Goal: Information Seeking & Learning: Find specific fact

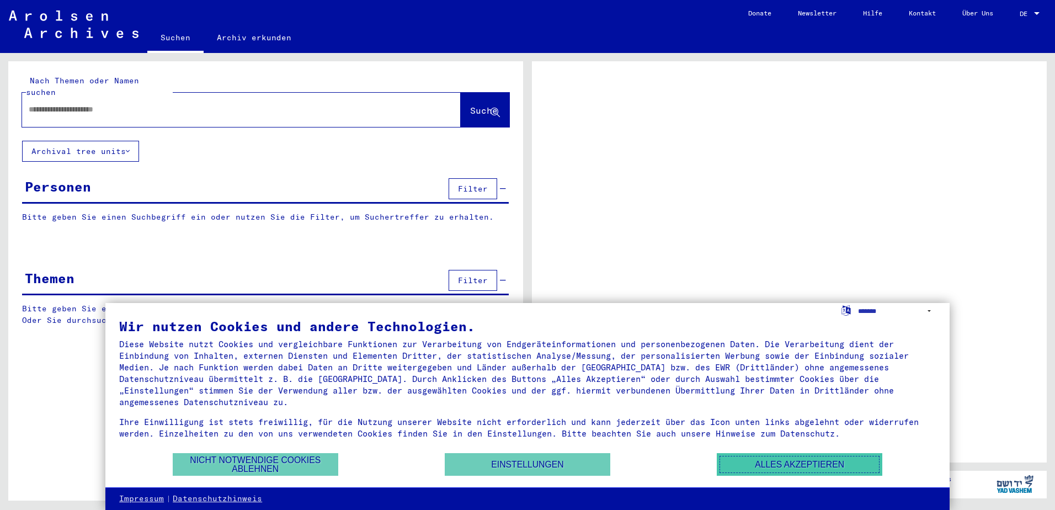
drag, startPoint x: 736, startPoint y: 464, endPoint x: 714, endPoint y: 455, distance: 23.3
click at [736, 464] on button "Alles akzeptieren" at bounding box center [798, 464] width 165 height 23
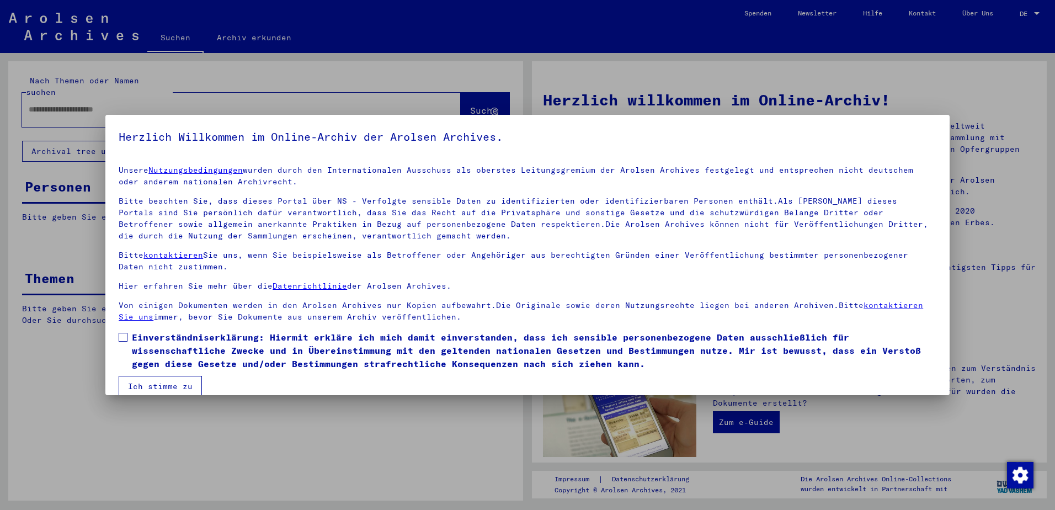
click at [935, 72] on div at bounding box center [527, 255] width 1055 height 510
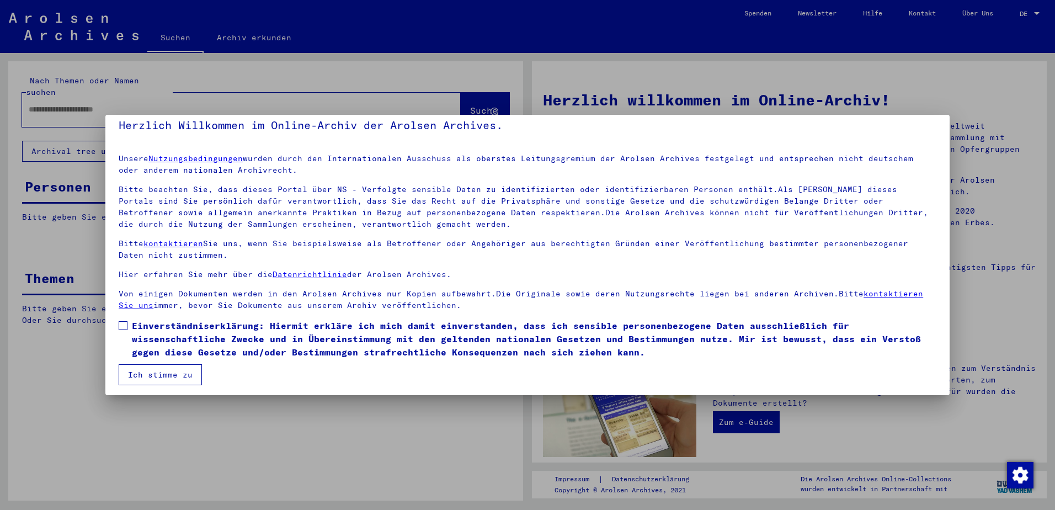
scroll to position [15, 0]
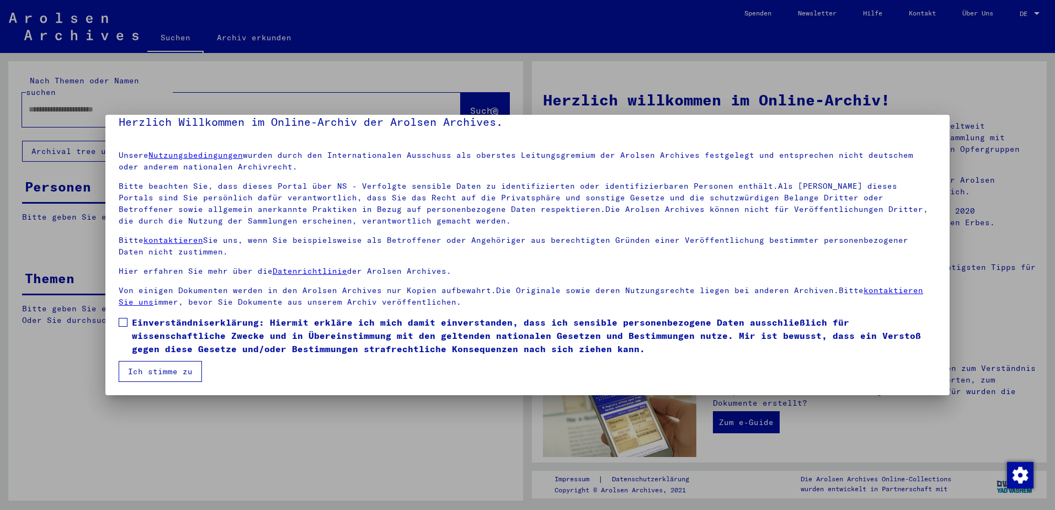
click at [124, 322] on span at bounding box center [123, 322] width 9 height 9
click at [143, 372] on button "Ich stimme zu" at bounding box center [160, 371] width 83 height 21
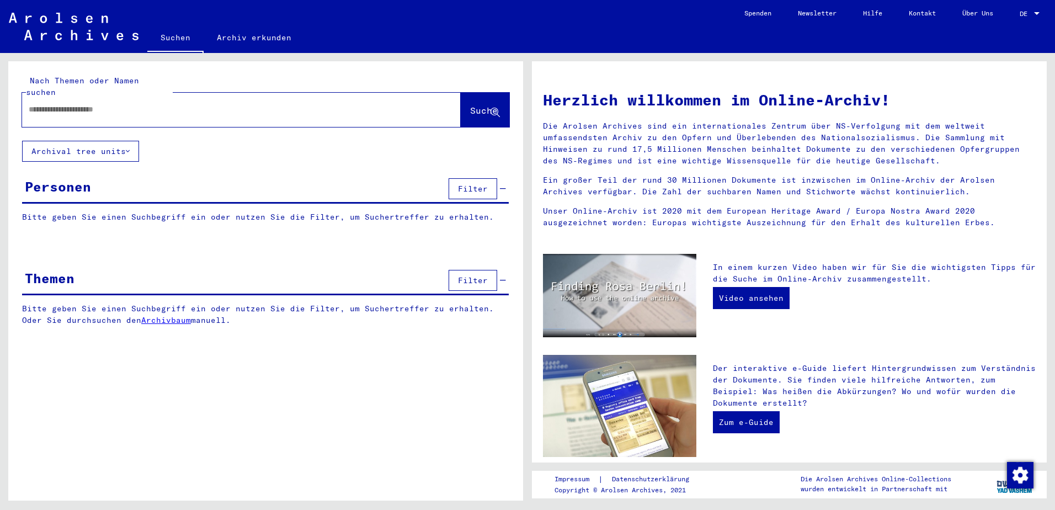
click at [244, 97] on div at bounding box center [224, 109] width 405 height 25
click at [150, 104] on input "text" at bounding box center [228, 110] width 399 height 12
type input "**********"
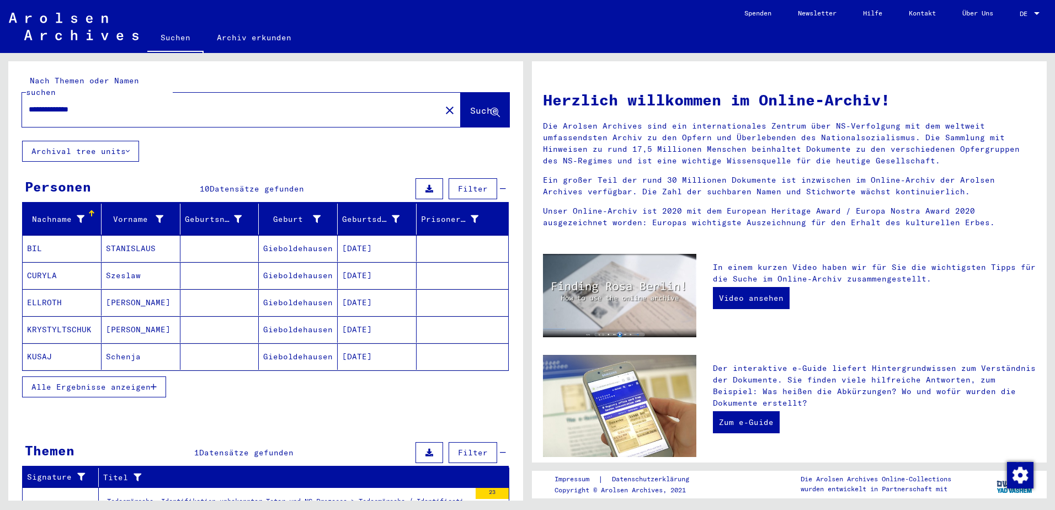
click at [109, 382] on span "Alle Ergebnisse anzeigen" at bounding box center [90, 387] width 119 height 10
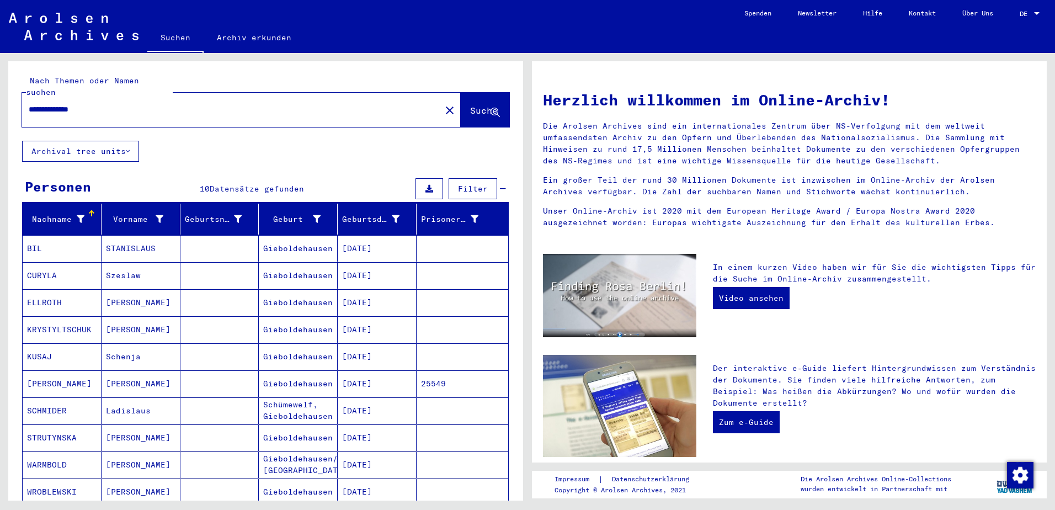
scroll to position [55, 0]
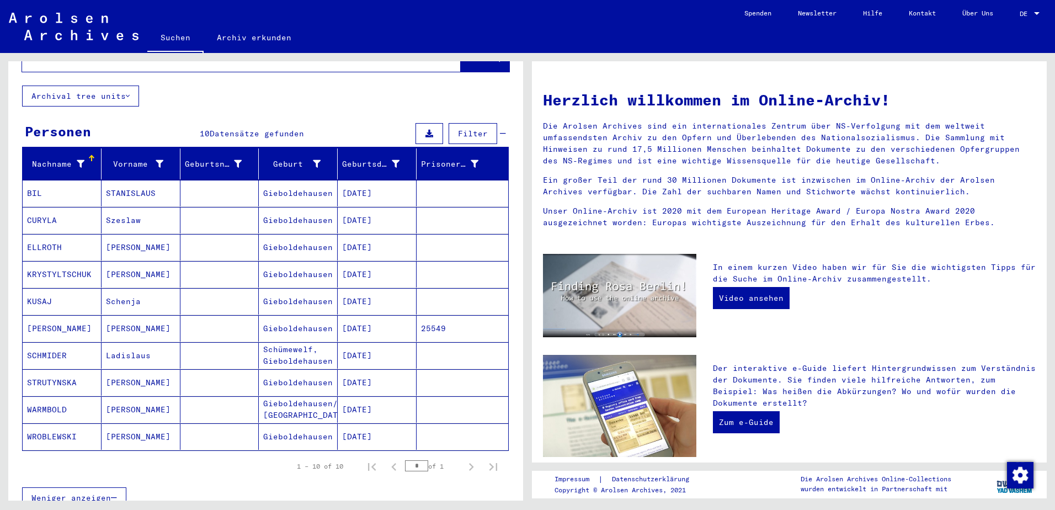
click at [41, 237] on mat-cell "ELLROTH" at bounding box center [62, 247] width 79 height 26
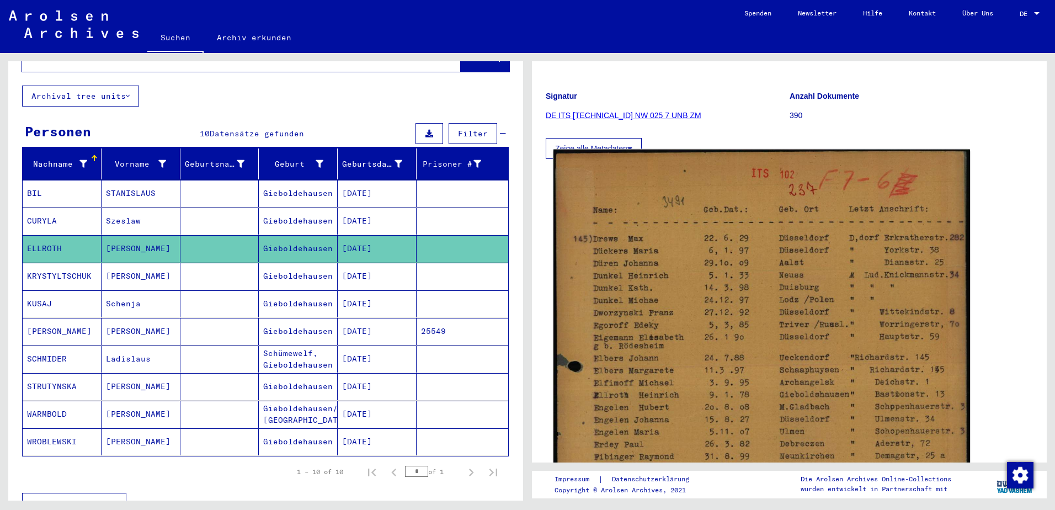
scroll to position [165, 0]
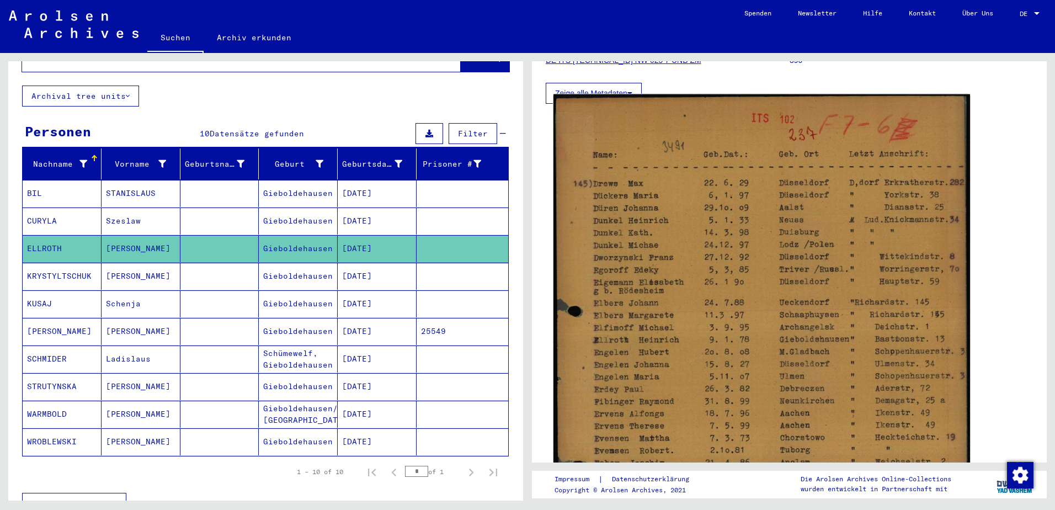
click at [906, 343] on img at bounding box center [761, 383] width 416 height 579
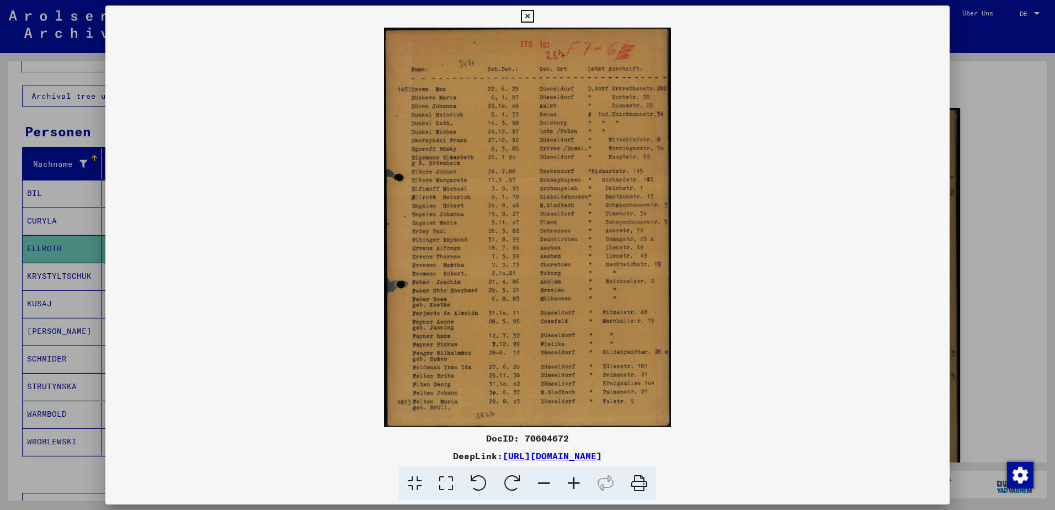
click at [496, 290] on img at bounding box center [527, 227] width 844 height 399
click at [571, 483] on icon at bounding box center [574, 484] width 30 height 34
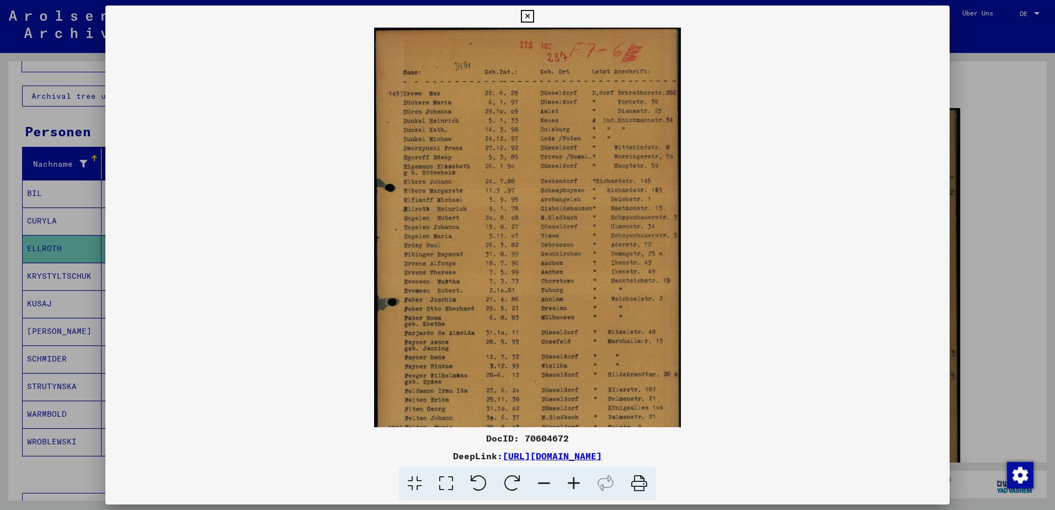
click at [571, 483] on icon at bounding box center [574, 484] width 30 height 34
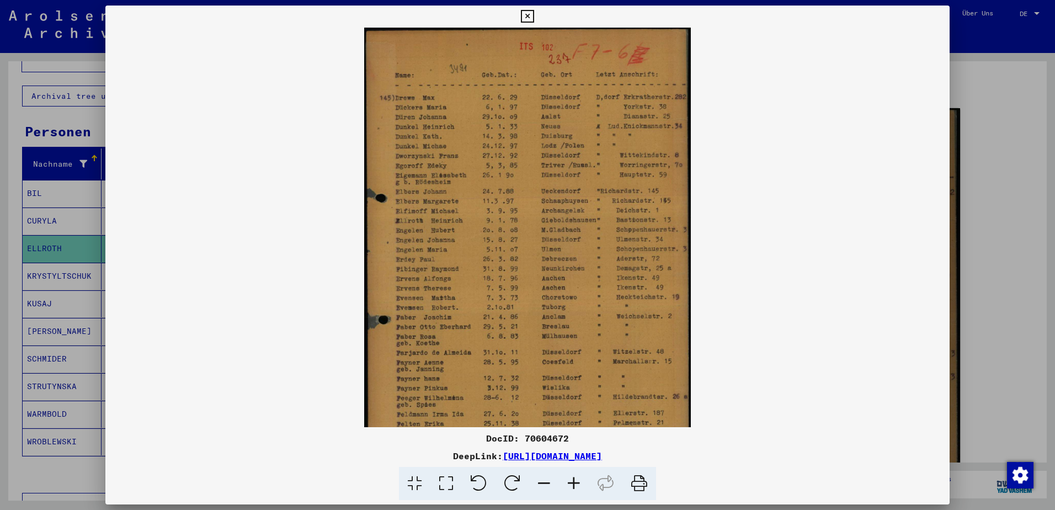
click at [576, 483] on icon at bounding box center [574, 484] width 30 height 34
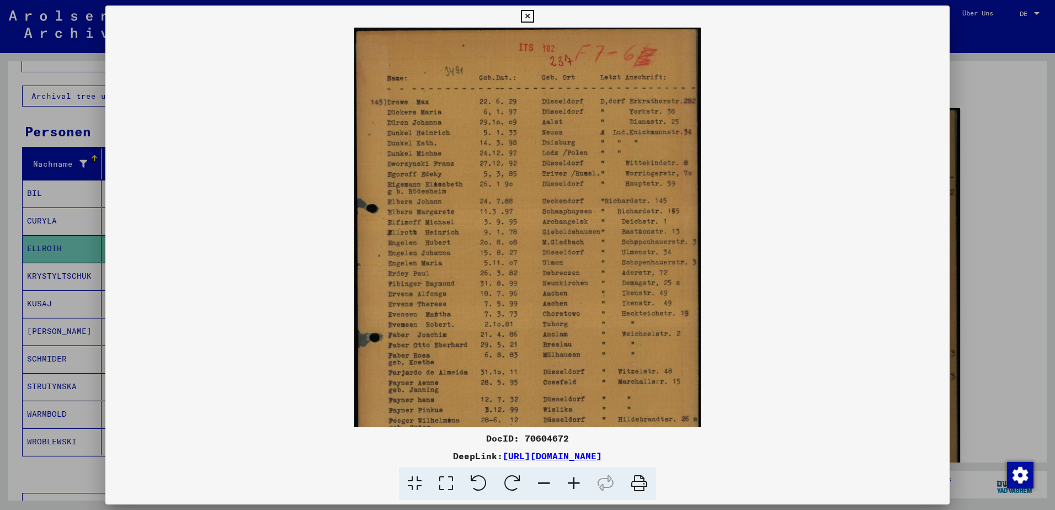
click at [576, 483] on icon at bounding box center [574, 484] width 30 height 34
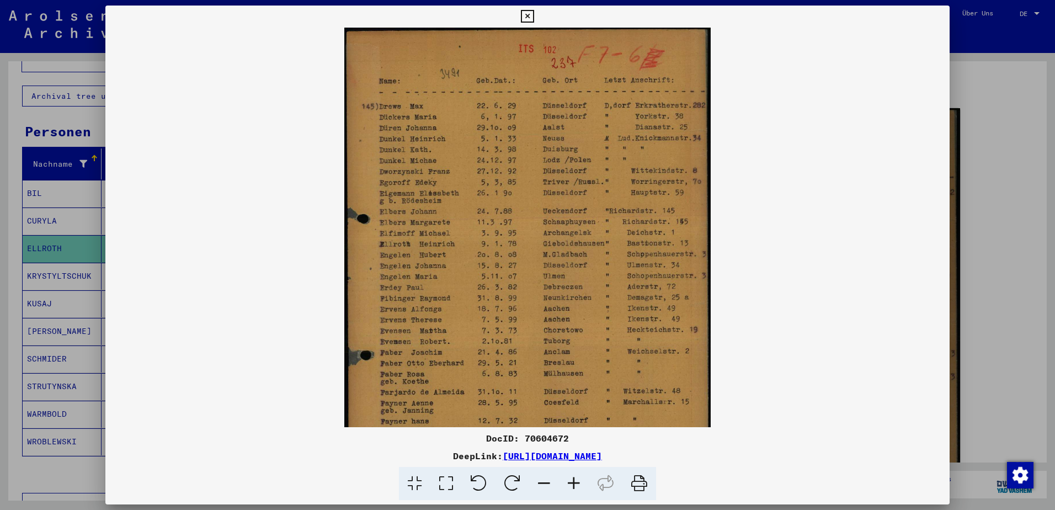
click at [576, 483] on icon at bounding box center [574, 484] width 30 height 34
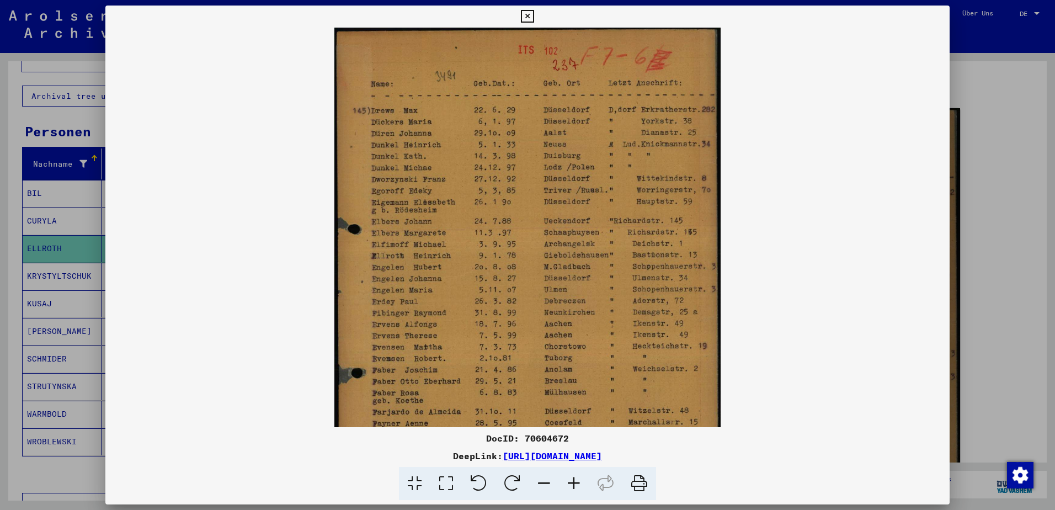
click at [576, 483] on icon at bounding box center [574, 484] width 30 height 34
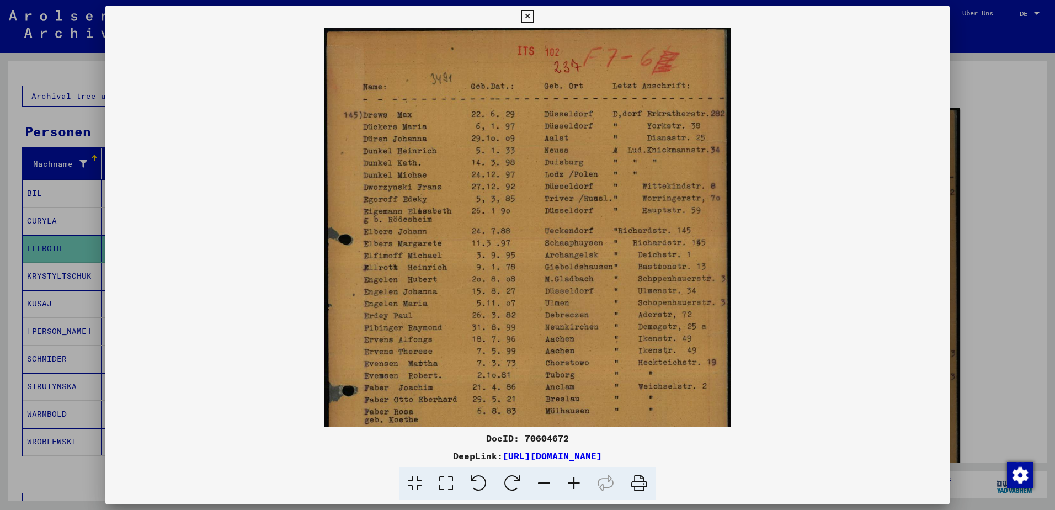
click at [576, 483] on icon at bounding box center [574, 484] width 30 height 34
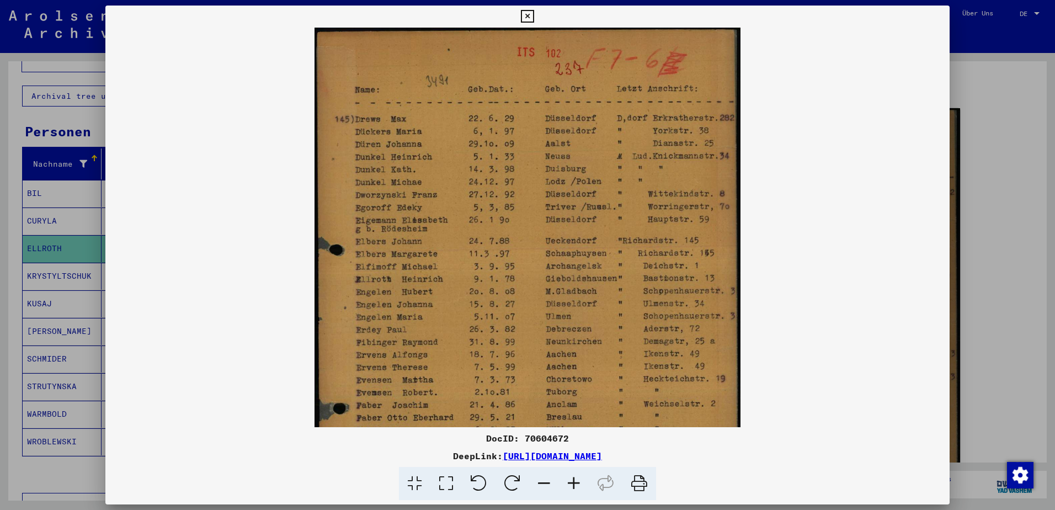
click at [576, 483] on icon at bounding box center [574, 484] width 30 height 34
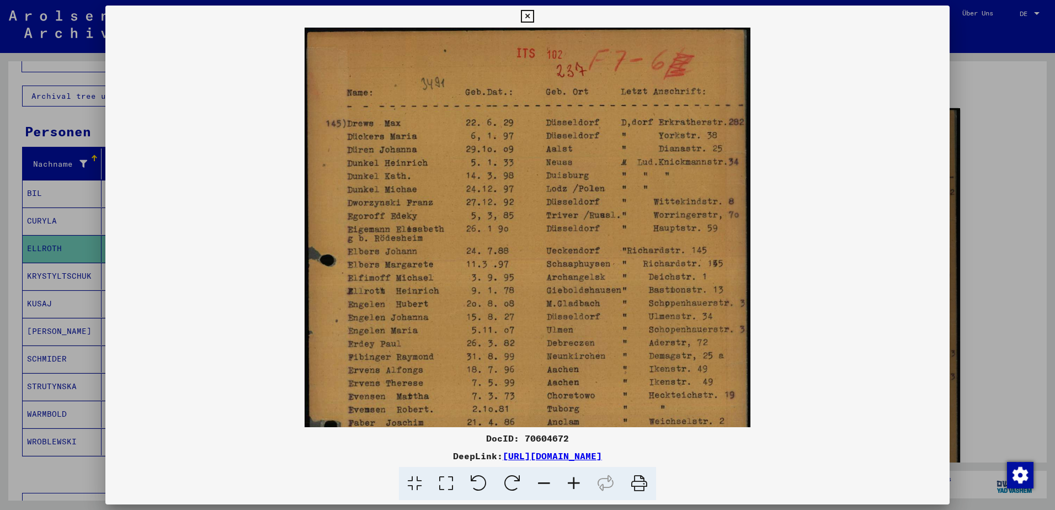
click at [995, 293] on div at bounding box center [527, 255] width 1055 height 510
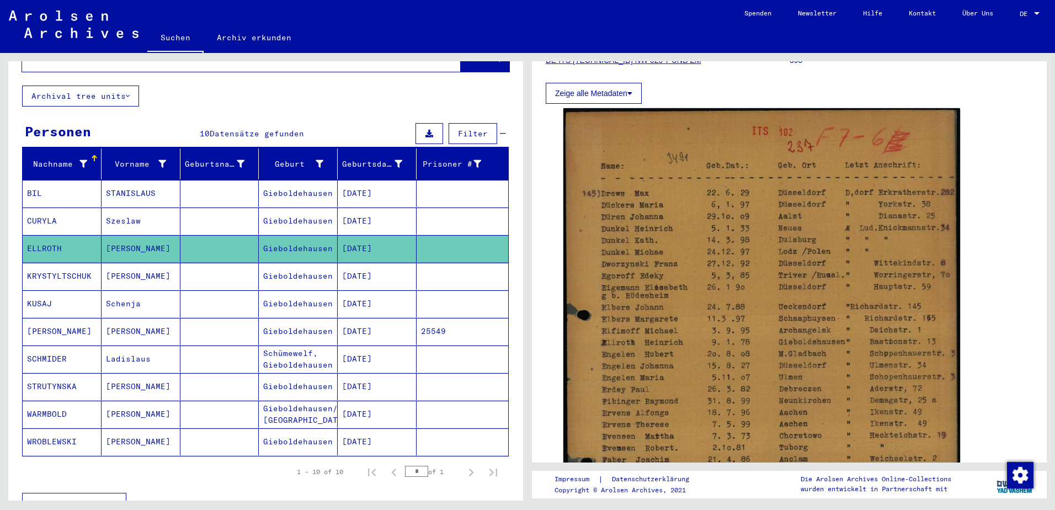
click at [109, 323] on mat-cell "[PERSON_NAME]" at bounding box center [140, 331] width 79 height 27
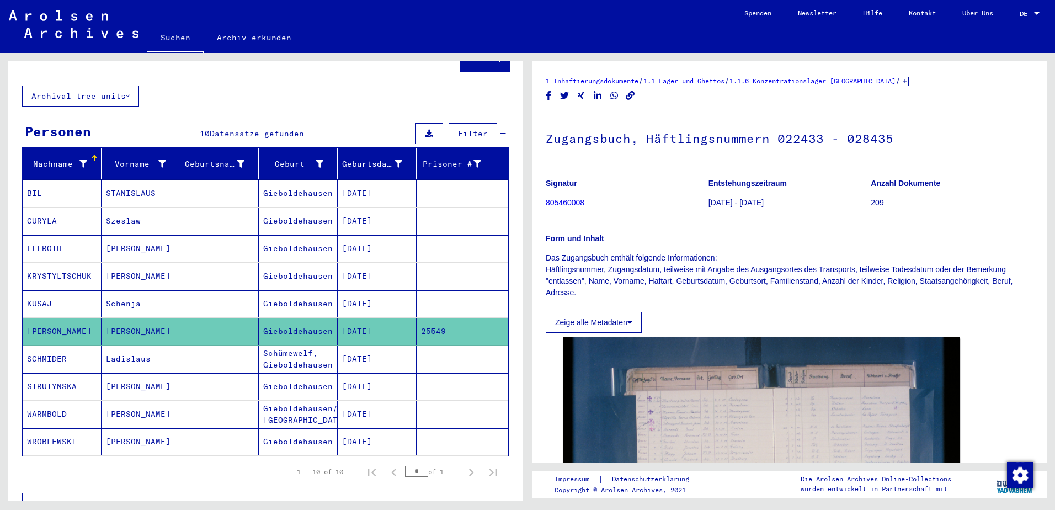
click at [569, 204] on link "805460008" at bounding box center [565, 202] width 39 height 9
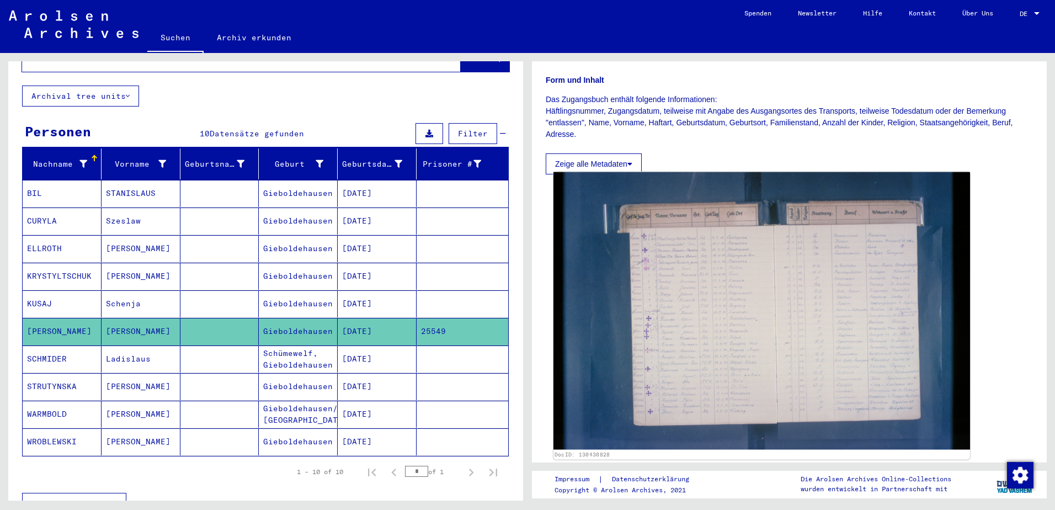
scroll to position [165, 0]
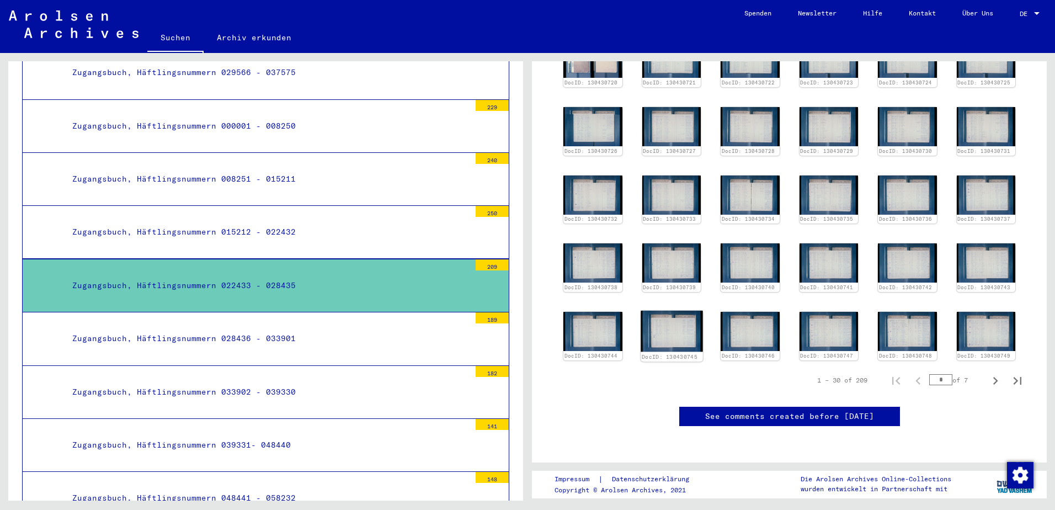
scroll to position [331, 0]
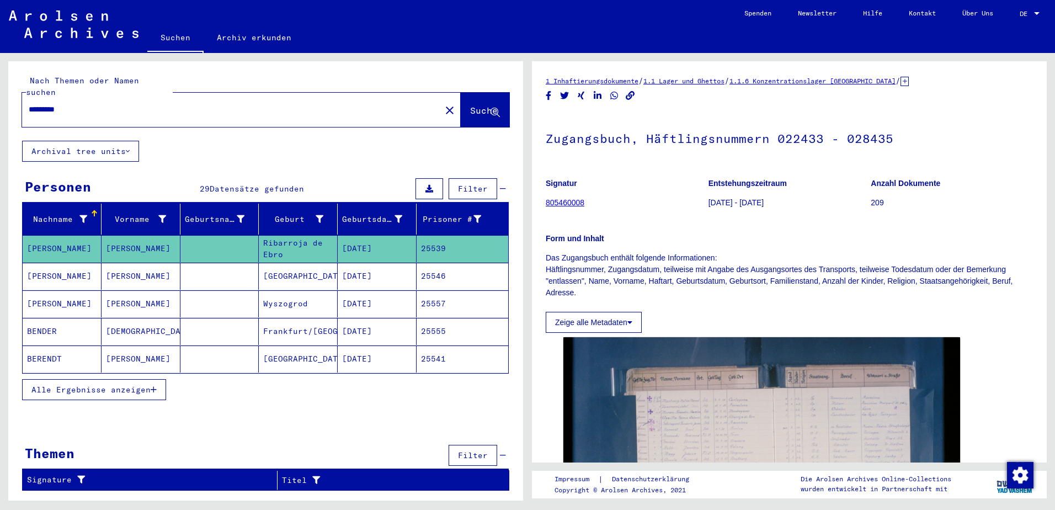
click at [104, 106] on div "*********" at bounding box center [228, 109] width 412 height 25
click at [91, 104] on input "*********" at bounding box center [231, 110] width 405 height 12
type input "**********"
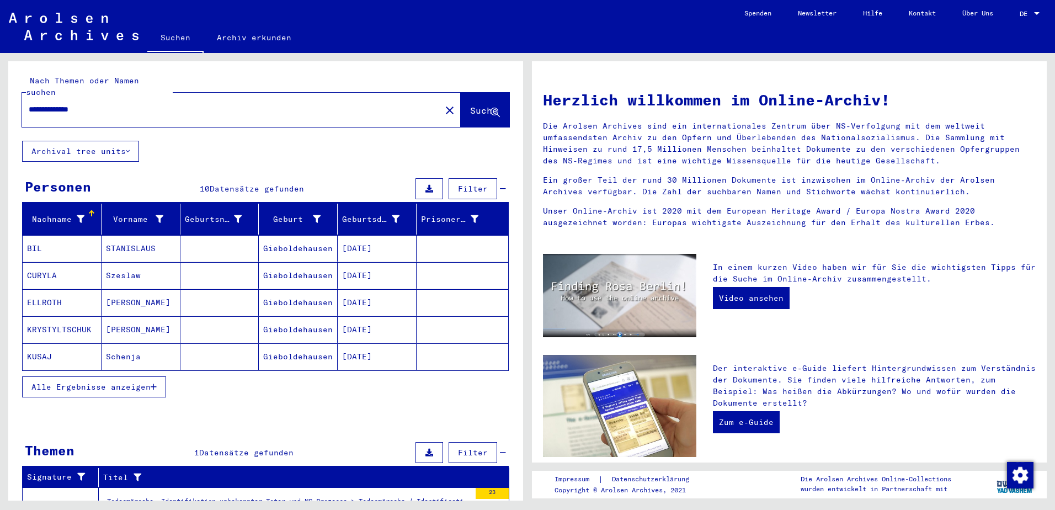
click at [116, 382] on span "Alle Ergebnisse anzeigen" at bounding box center [90, 387] width 119 height 10
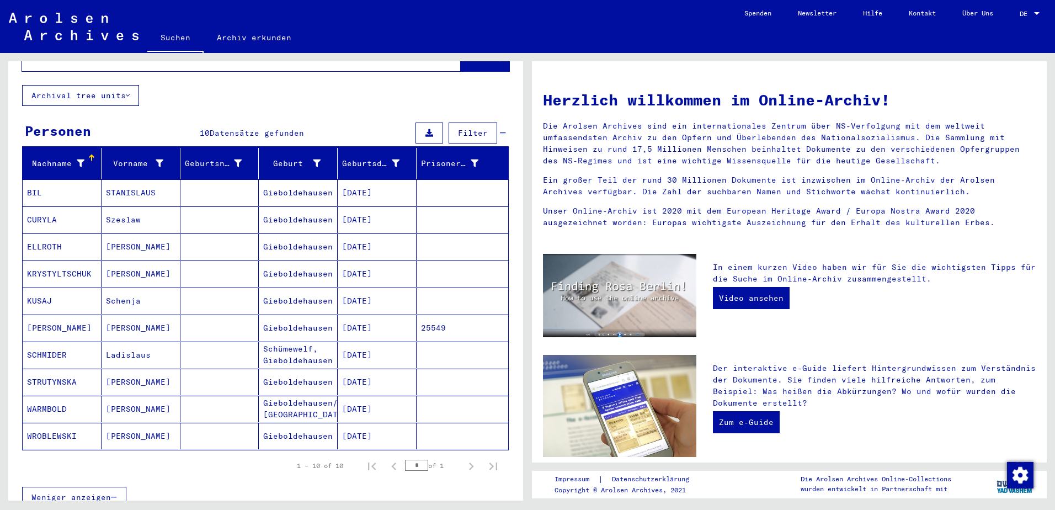
scroll to position [51, 0]
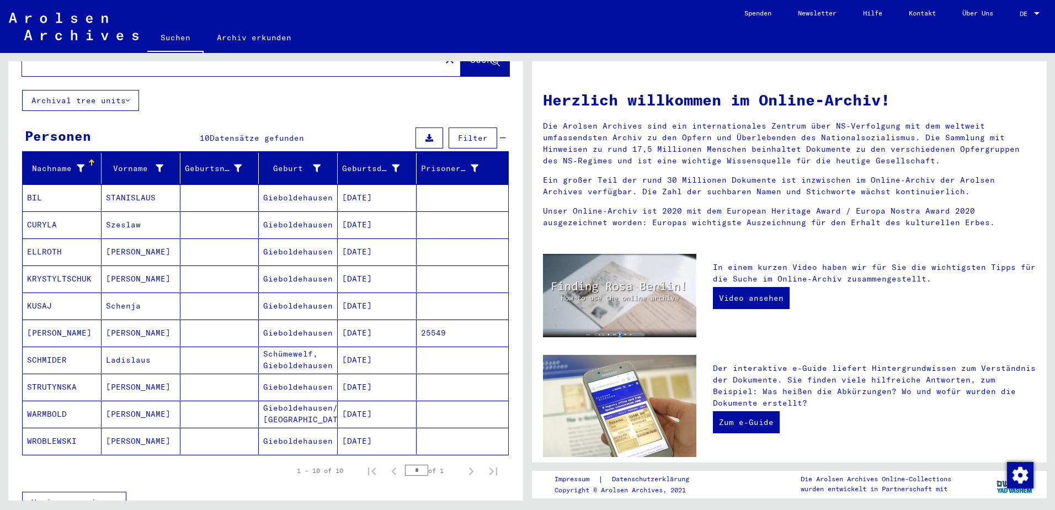
click at [47, 404] on mat-cell "WARMBOLD" at bounding box center [62, 413] width 79 height 26
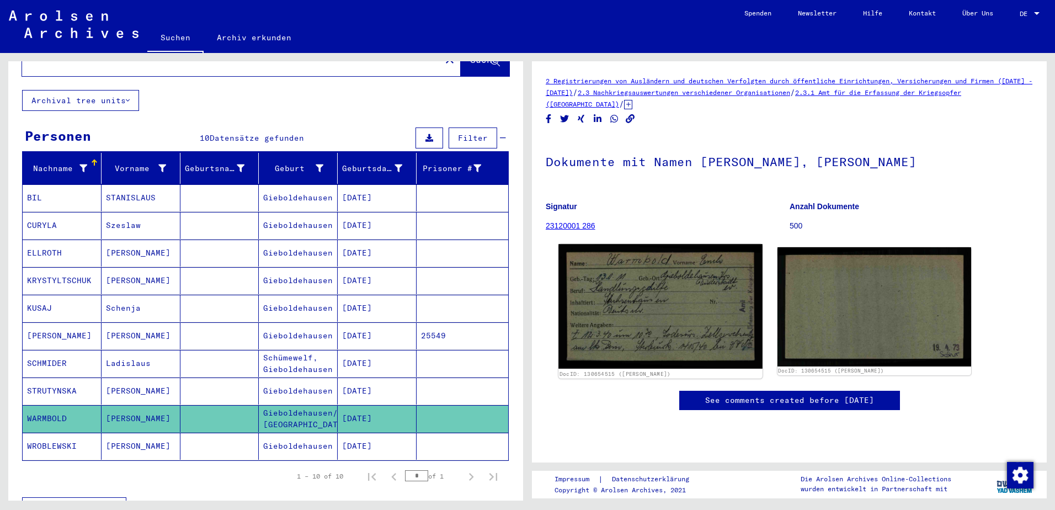
click at [604, 311] on img at bounding box center [660, 306] width 204 height 124
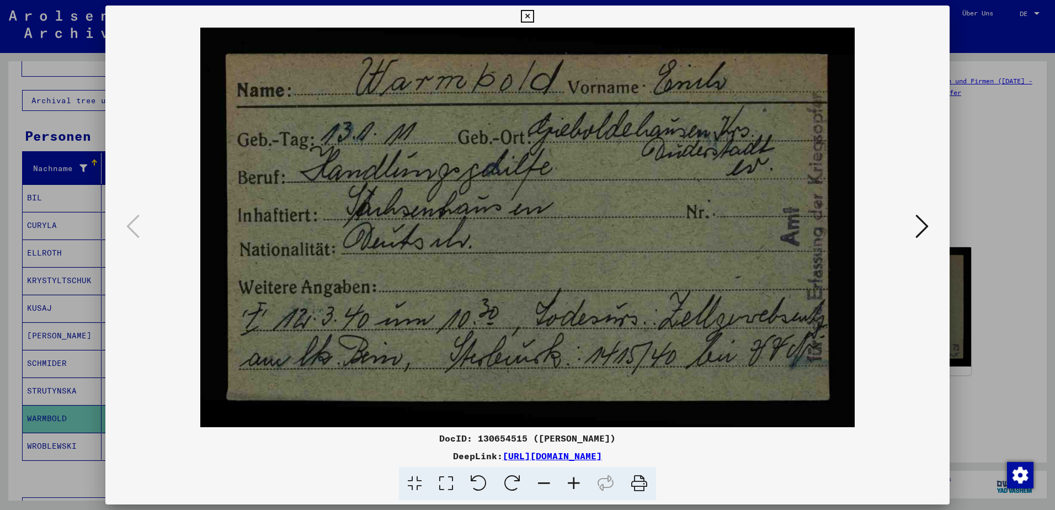
drag, startPoint x: 999, startPoint y: 170, endPoint x: 999, endPoint y: 195, distance: 24.8
click at [999, 195] on div at bounding box center [527, 255] width 1055 height 510
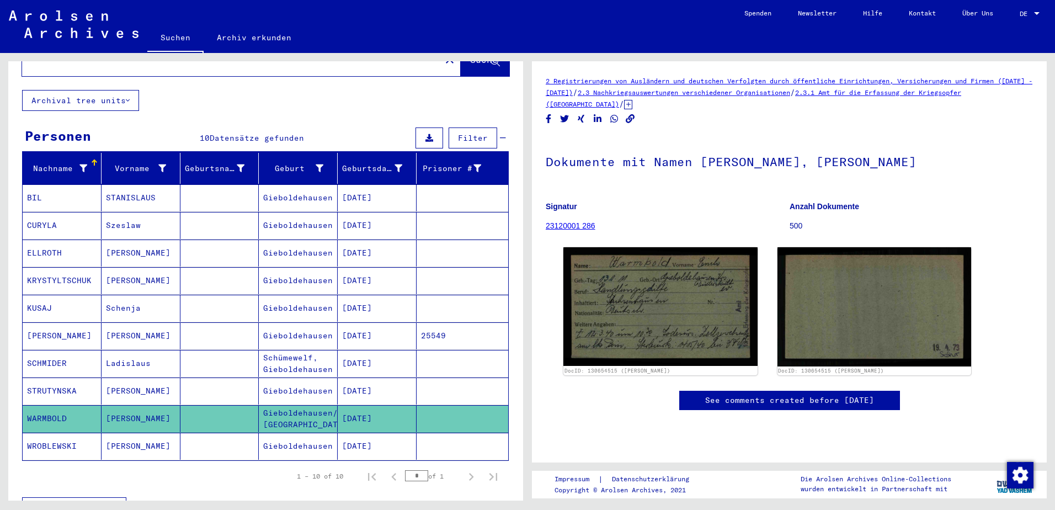
click at [116, 185] on mat-cell "STANISLAUS" at bounding box center [140, 197] width 79 height 27
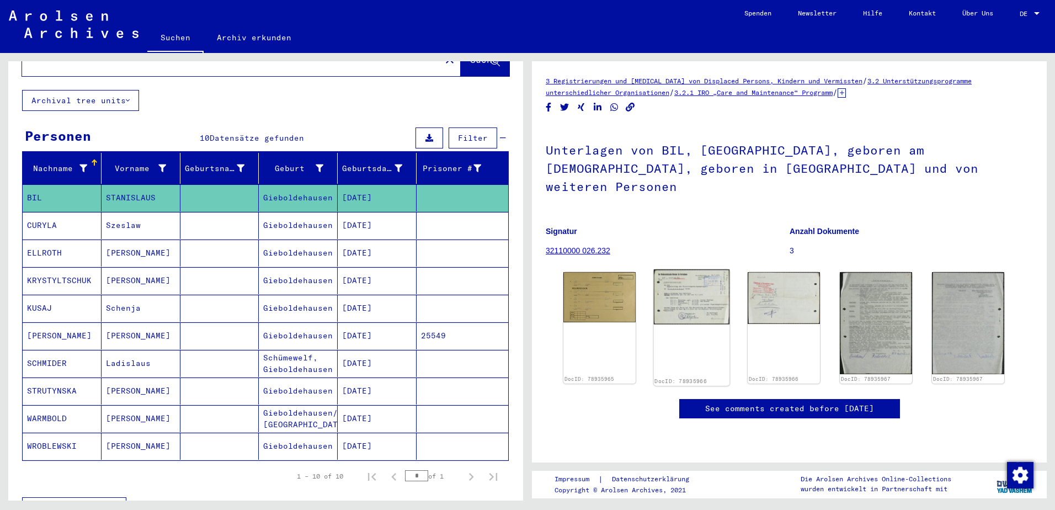
click at [671, 284] on img at bounding box center [692, 296] width 76 height 55
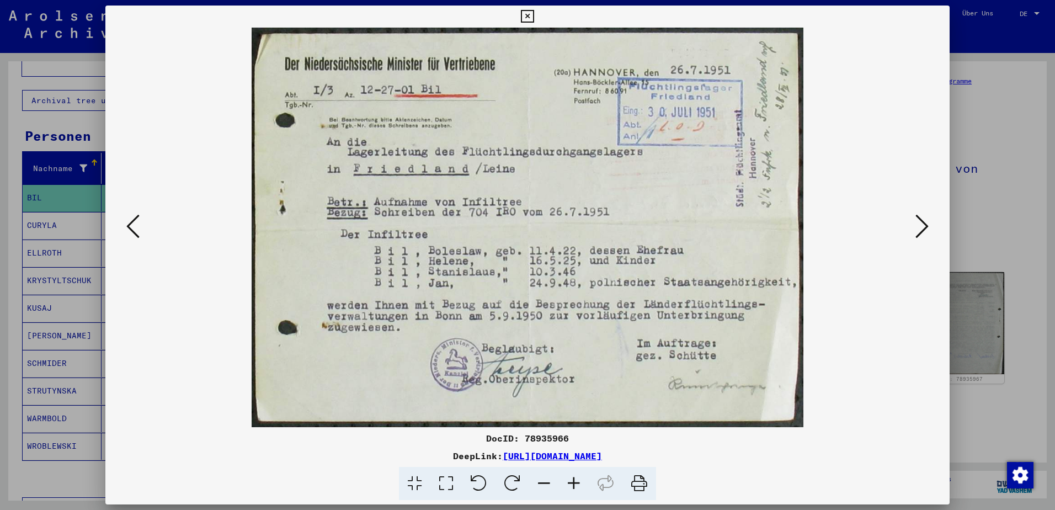
click at [918, 226] on icon at bounding box center [921, 226] width 13 height 26
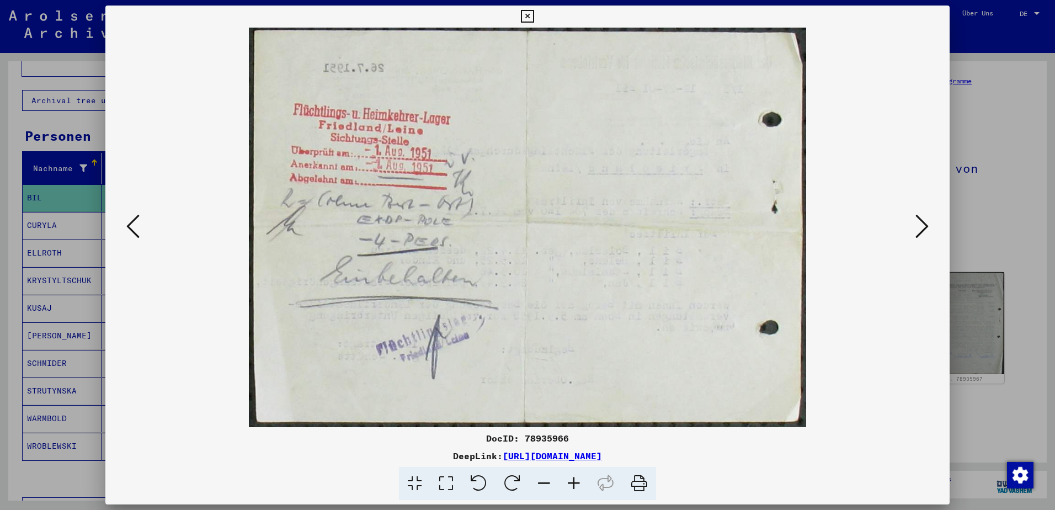
click at [918, 226] on icon at bounding box center [921, 226] width 13 height 26
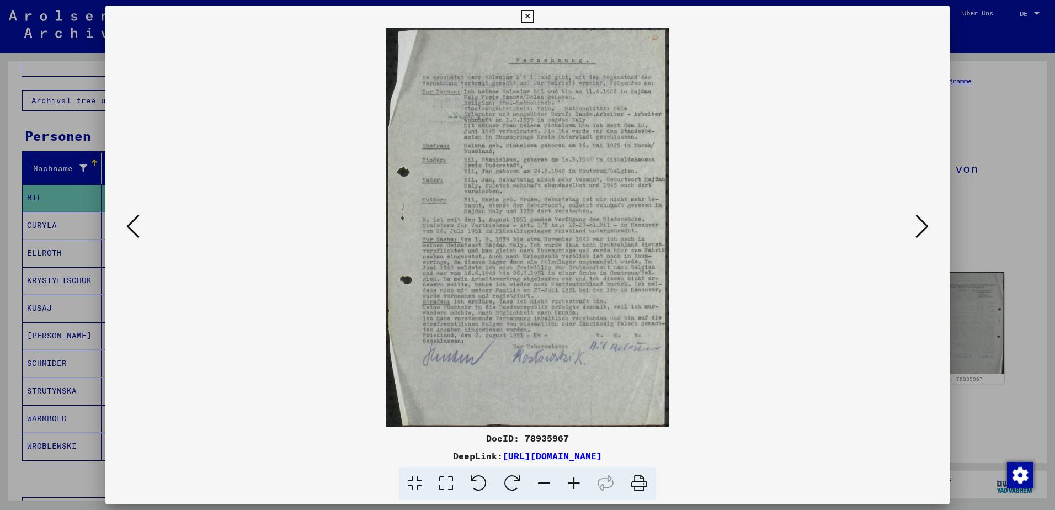
click at [918, 226] on icon at bounding box center [921, 226] width 13 height 26
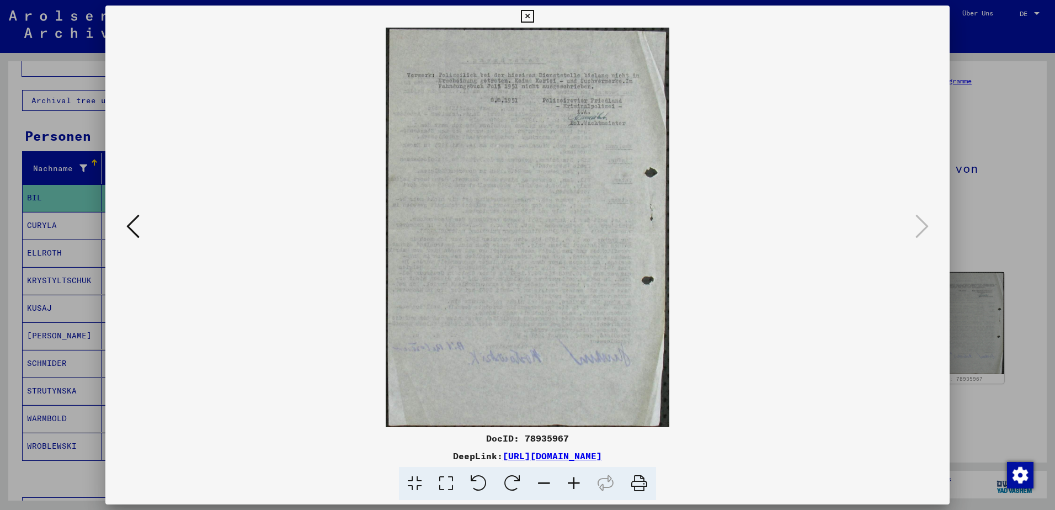
click at [976, 212] on div at bounding box center [527, 255] width 1055 height 510
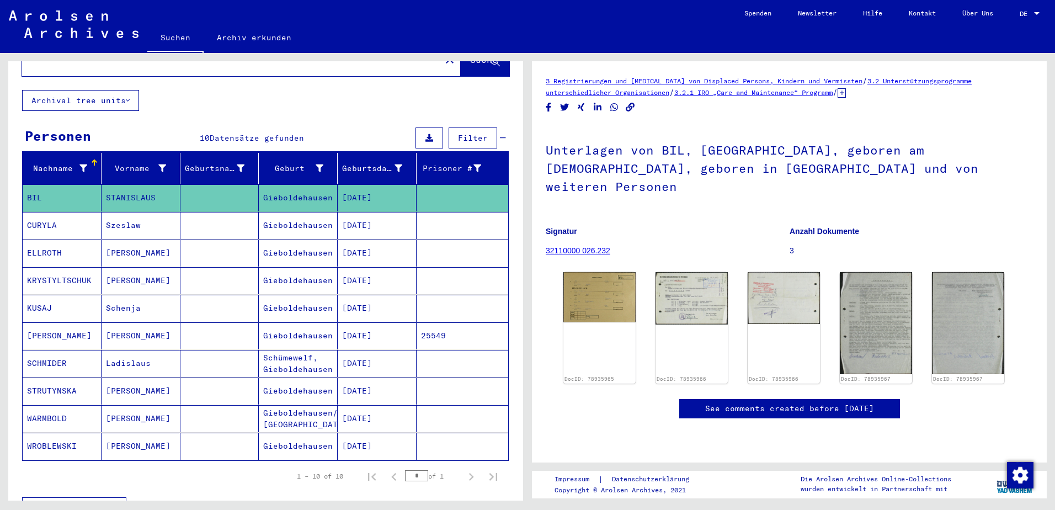
click at [66, 298] on mat-cell "KUSAJ" at bounding box center [62, 308] width 79 height 27
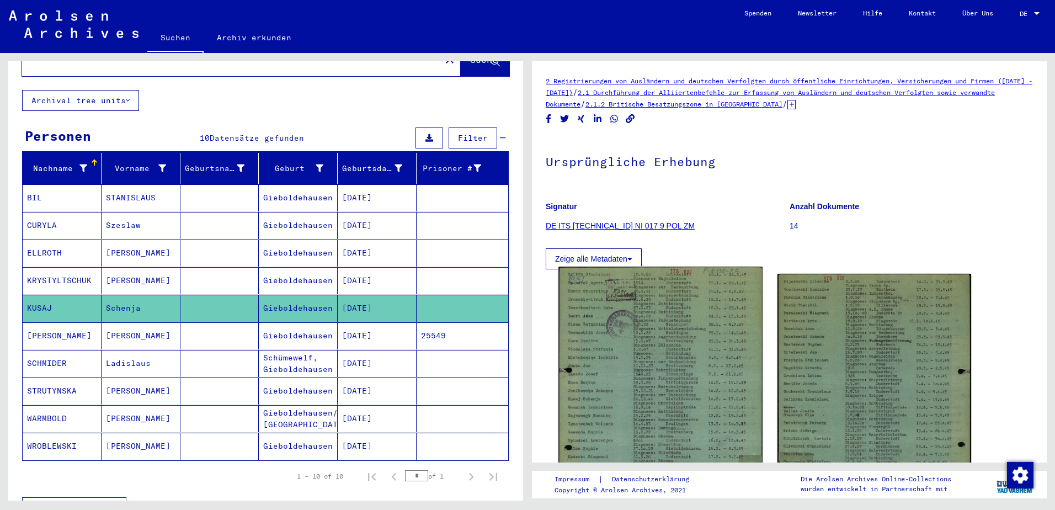
click at [648, 354] on img at bounding box center [660, 409] width 204 height 284
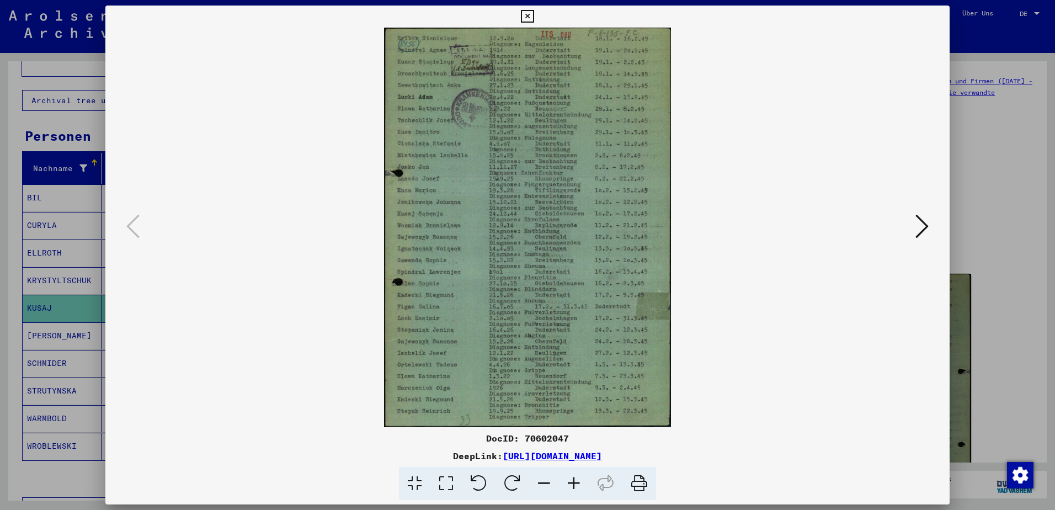
click at [576, 489] on icon at bounding box center [574, 484] width 30 height 34
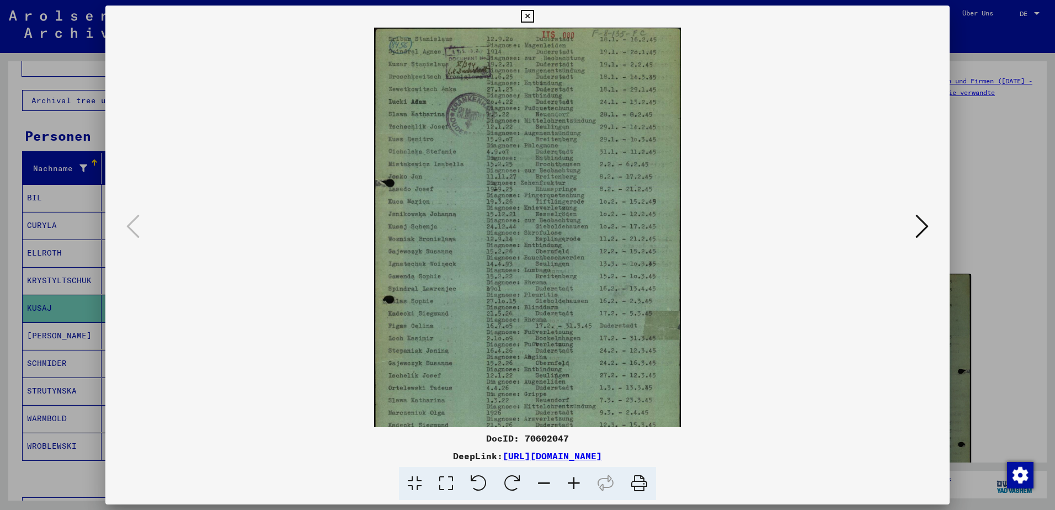
click at [576, 489] on icon at bounding box center [574, 484] width 30 height 34
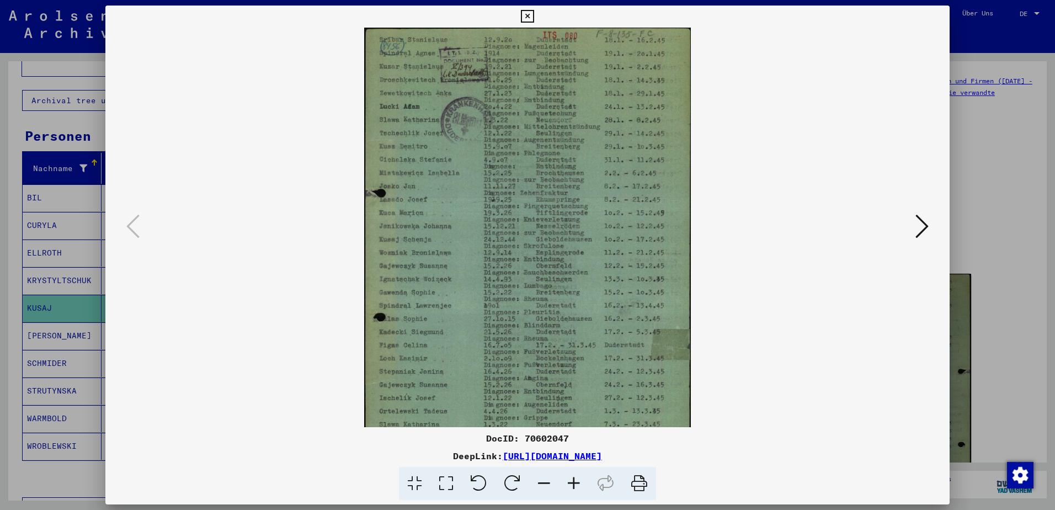
click at [576, 489] on icon at bounding box center [574, 484] width 30 height 34
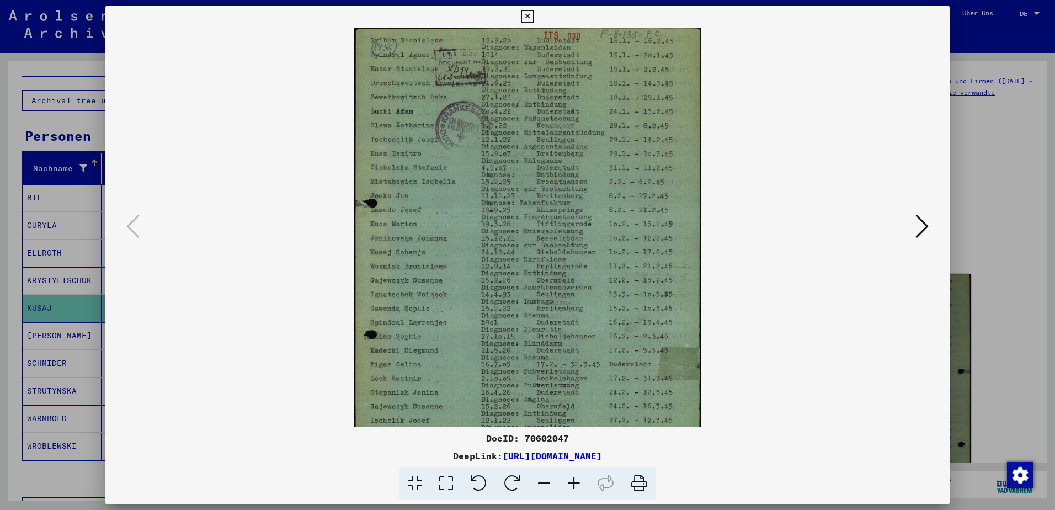
click at [576, 489] on icon at bounding box center [574, 484] width 30 height 34
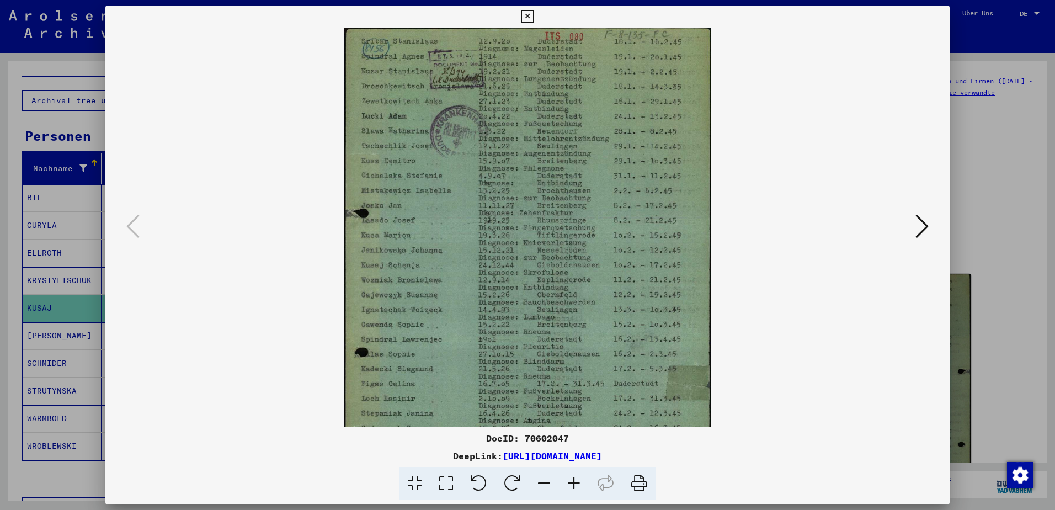
click at [576, 489] on icon at bounding box center [574, 484] width 30 height 34
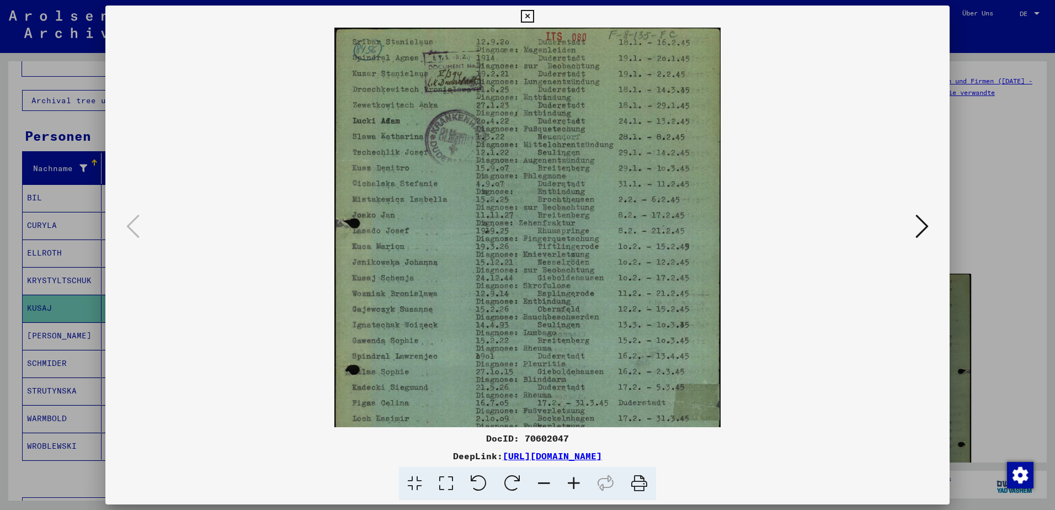
click at [576, 489] on icon at bounding box center [574, 484] width 30 height 34
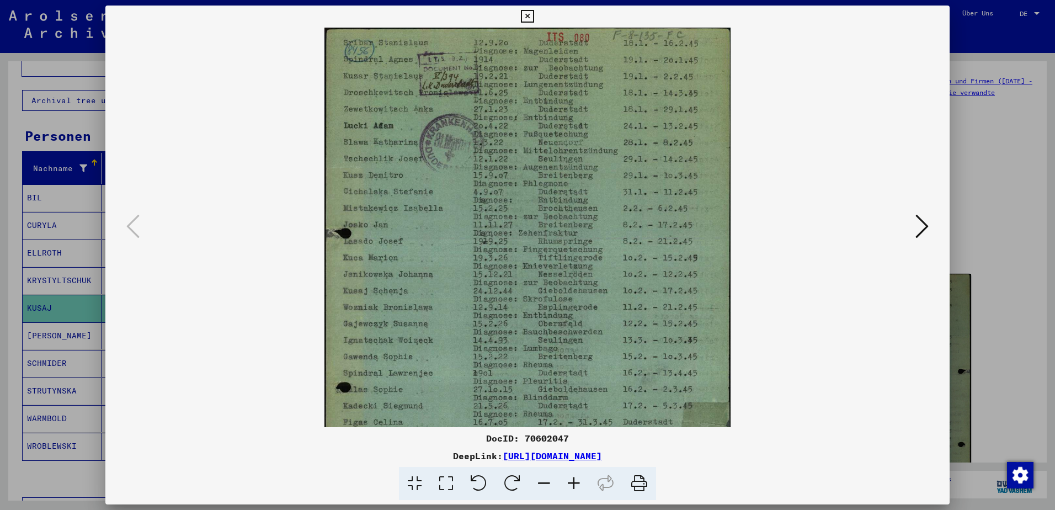
click at [917, 223] on icon at bounding box center [921, 226] width 13 height 26
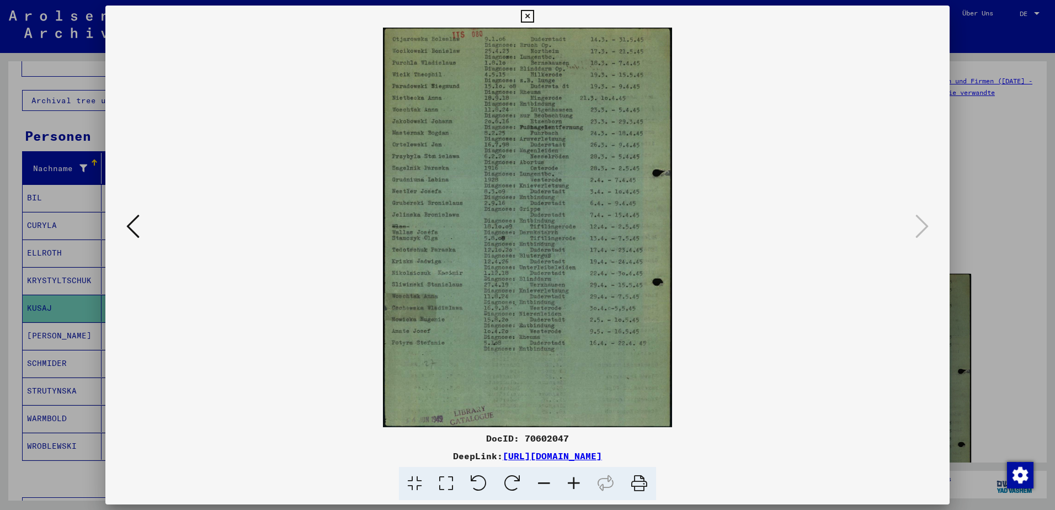
click at [570, 483] on icon at bounding box center [574, 484] width 30 height 34
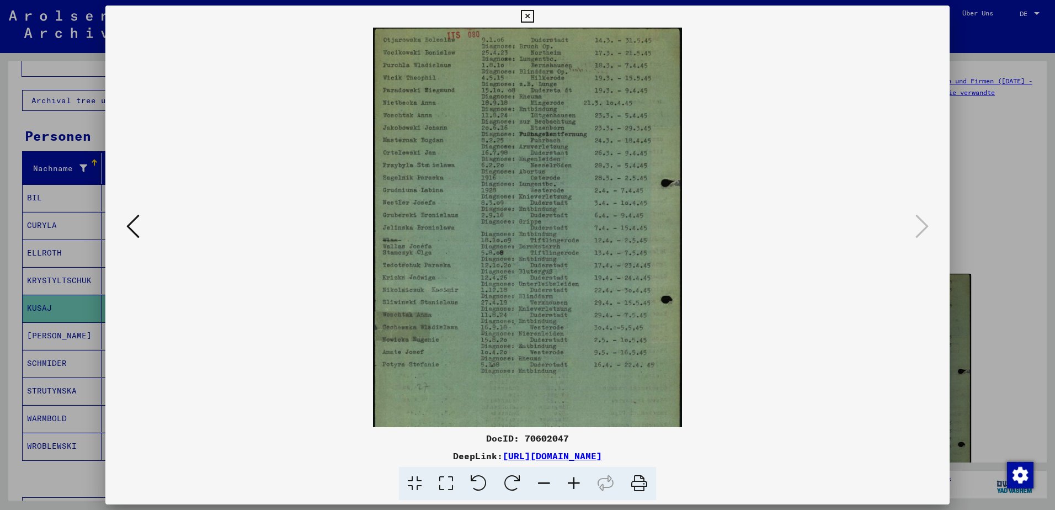
click at [570, 483] on icon at bounding box center [574, 484] width 30 height 34
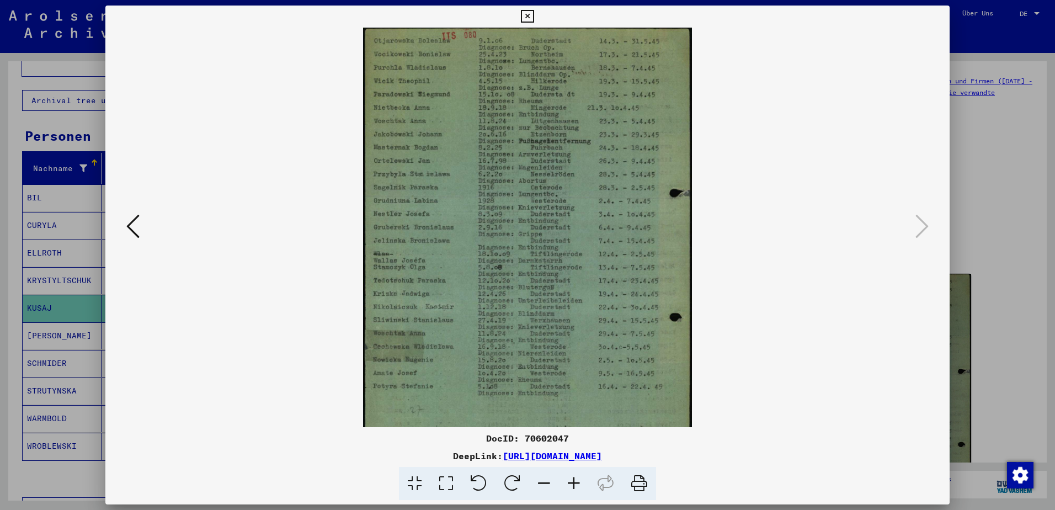
click at [570, 483] on icon at bounding box center [574, 484] width 30 height 34
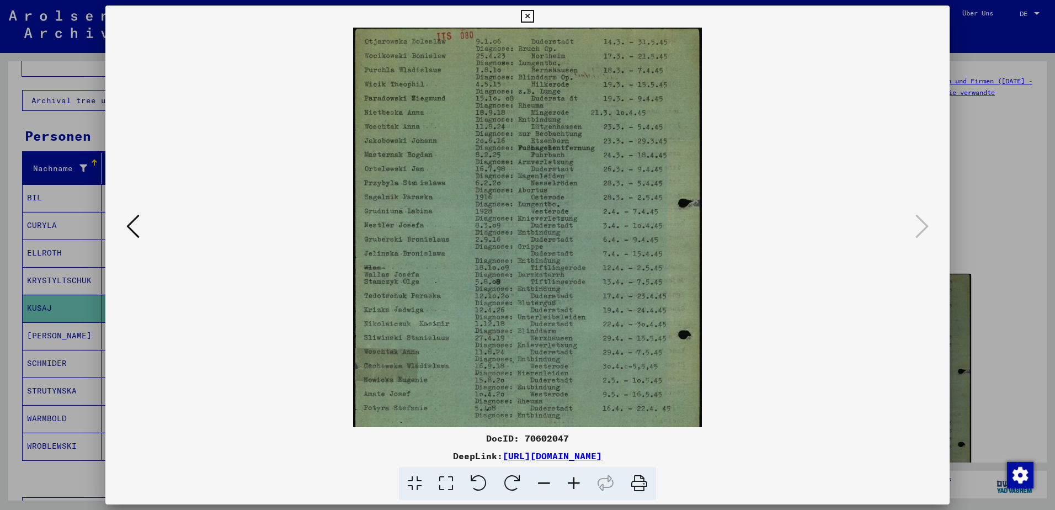
click at [795, 273] on viewer-one-image at bounding box center [527, 227] width 769 height 399
click at [959, 199] on div at bounding box center [527, 255] width 1055 height 510
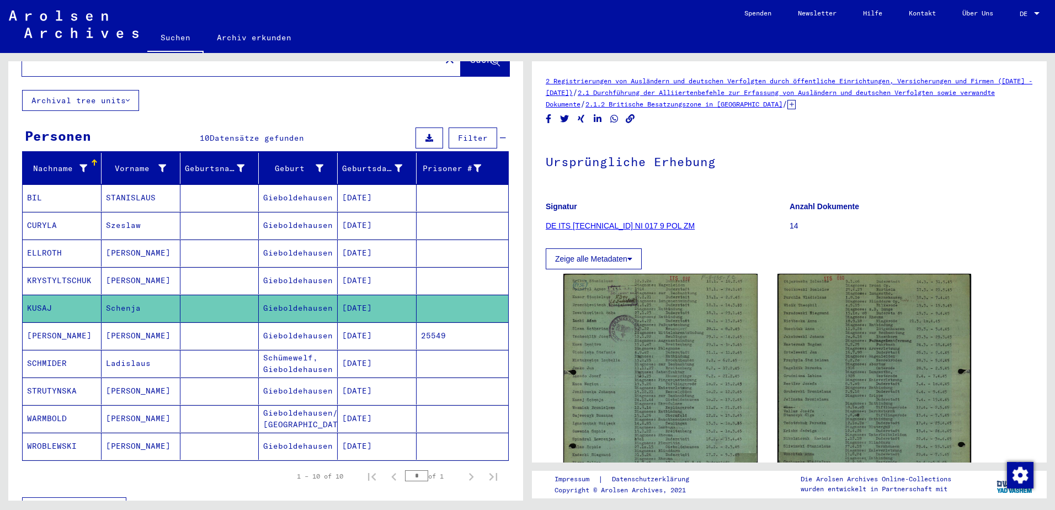
click at [77, 268] on mat-cell "KRYSTYLTSCHUK" at bounding box center [62, 280] width 79 height 27
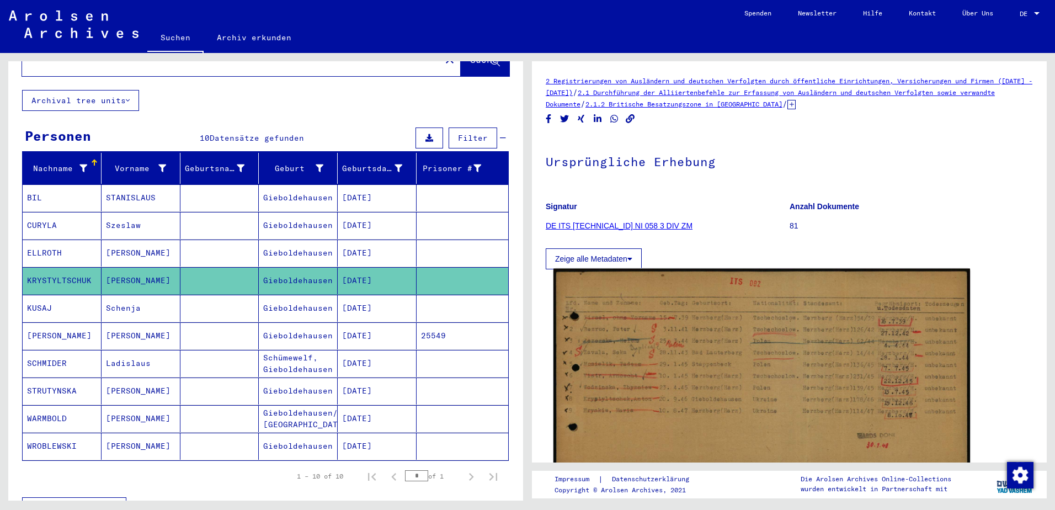
click at [632, 355] on img at bounding box center [761, 374] width 416 height 211
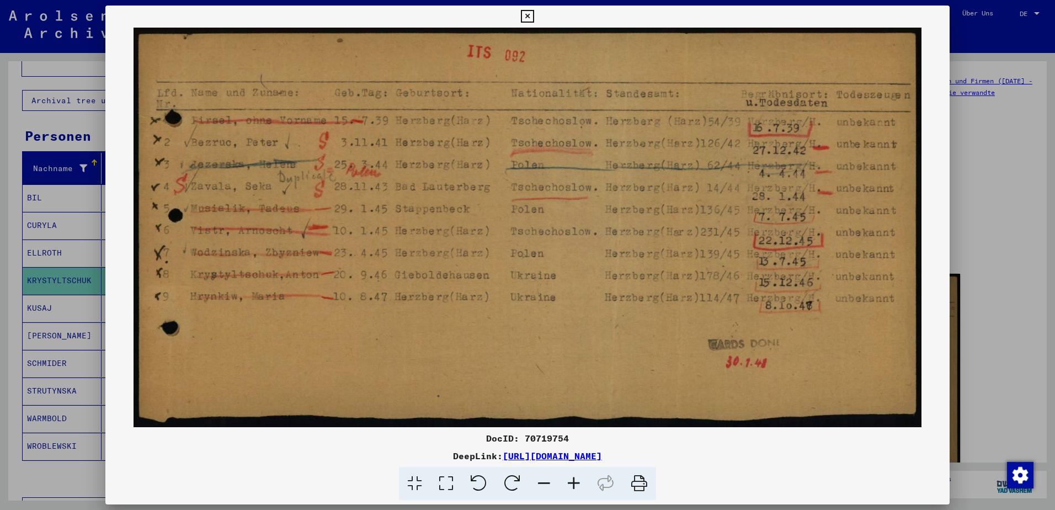
click at [975, 206] on div at bounding box center [527, 255] width 1055 height 510
